Goal: Use online tool/utility: Use online tool/utility

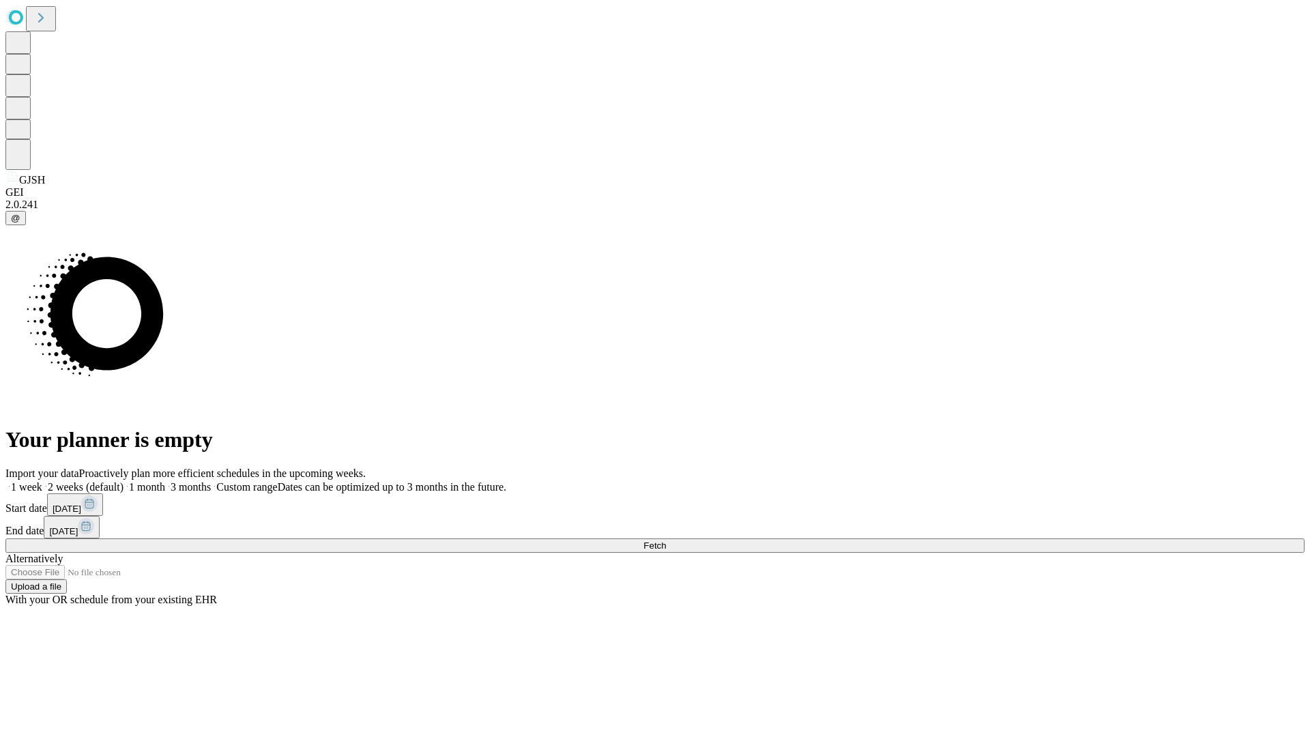
click at [666, 540] on span "Fetch" at bounding box center [654, 545] width 23 height 10
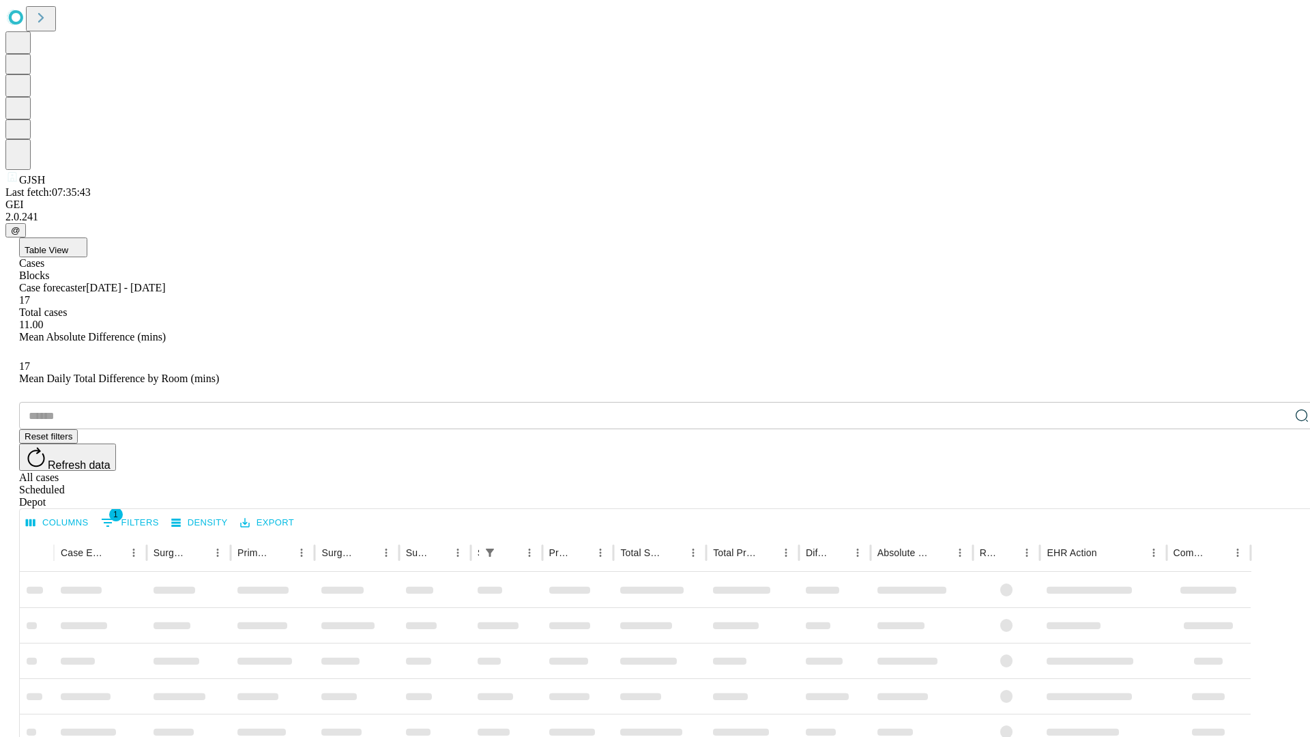
click at [68, 245] on span "Table View" at bounding box center [47, 250] width 44 height 10
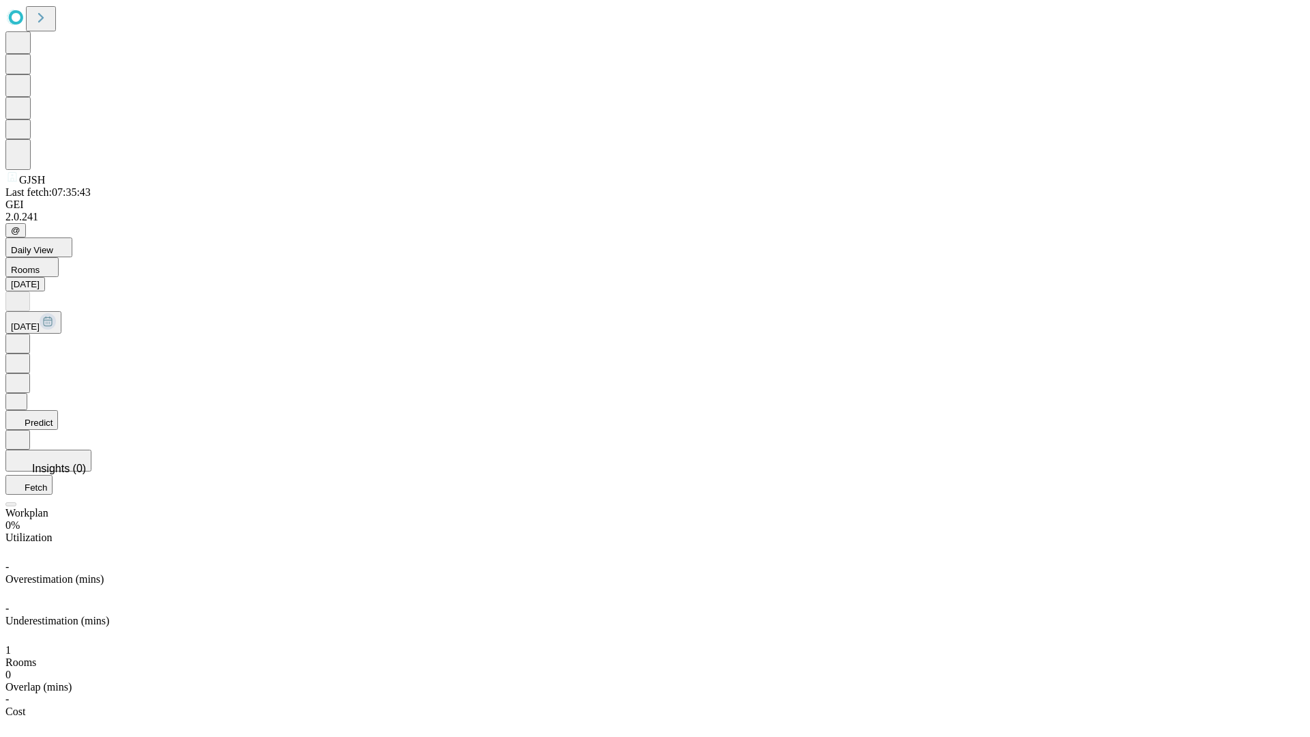
click at [58, 410] on button "Predict" at bounding box center [31, 420] width 53 height 20
